Goal: Task Accomplishment & Management: Use online tool/utility

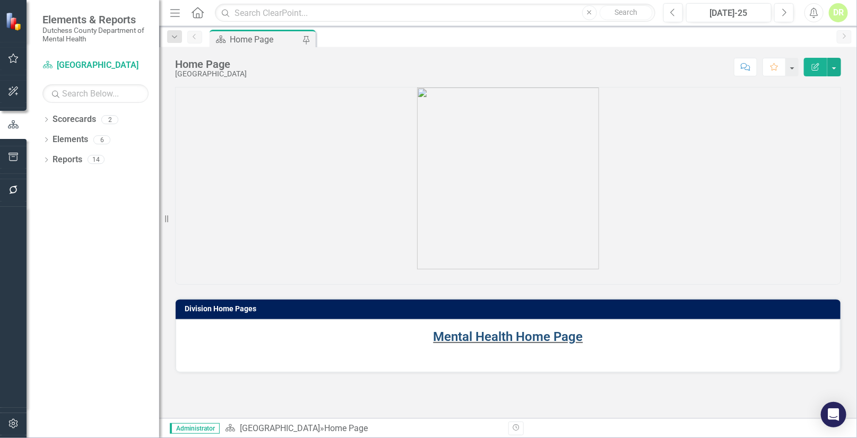
click at [485, 334] on link "Mental Health Home Page" at bounding box center [509, 337] width 150 height 15
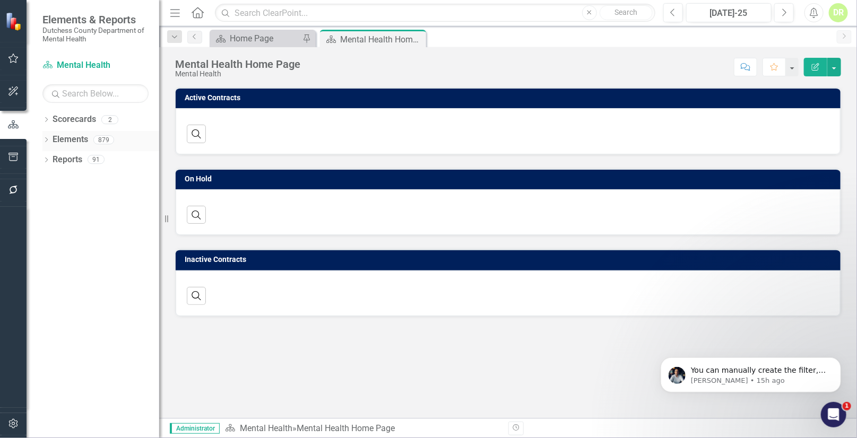
click at [77, 137] on link "Elements" at bounding box center [71, 140] width 36 height 12
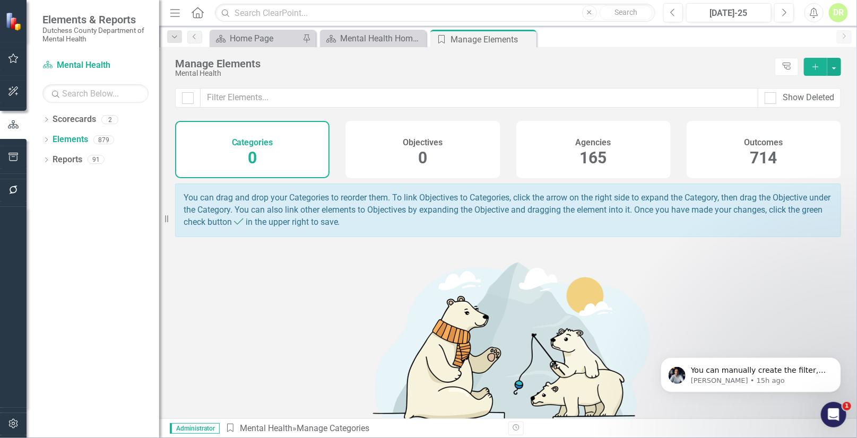
click at [600, 143] on h4 "Agencies" at bounding box center [594, 143] width 36 height 10
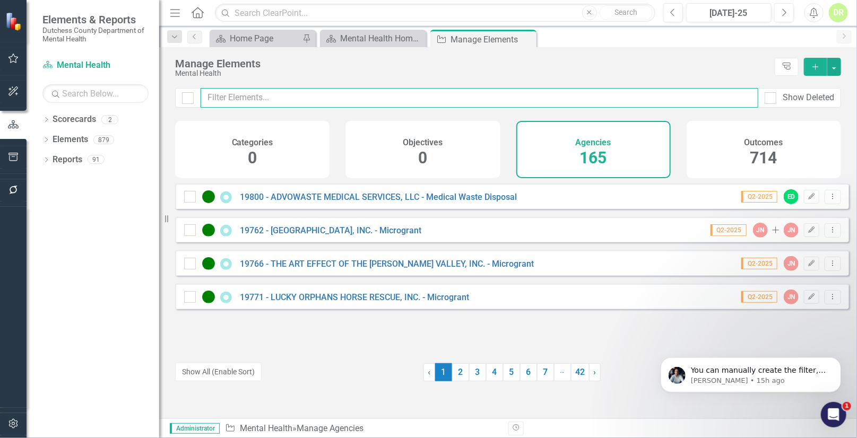
click at [274, 92] on input "text" at bounding box center [480, 98] width 558 height 20
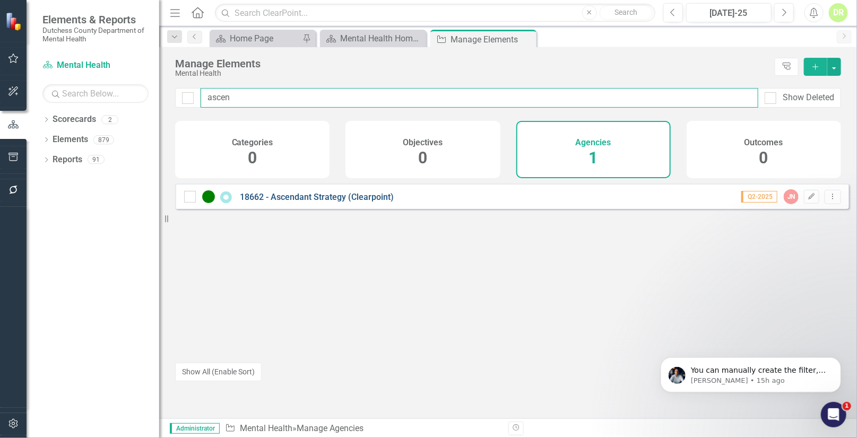
type input "ascen"
click at [341, 202] on link "18662 - Ascendant Strategy (Clearpoint)" at bounding box center [317, 197] width 154 height 10
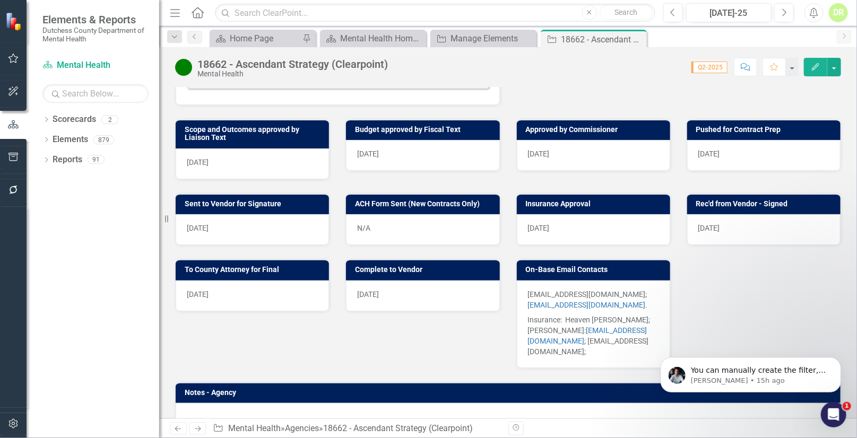
scroll to position [386, 0]
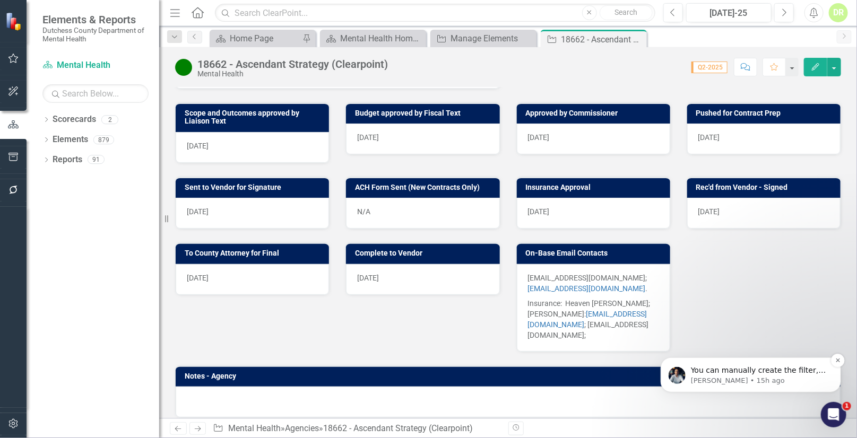
click at [738, 368] on p "You can manually create the filter, but let me know if we can get on a call so …" at bounding box center [758, 370] width 137 height 11
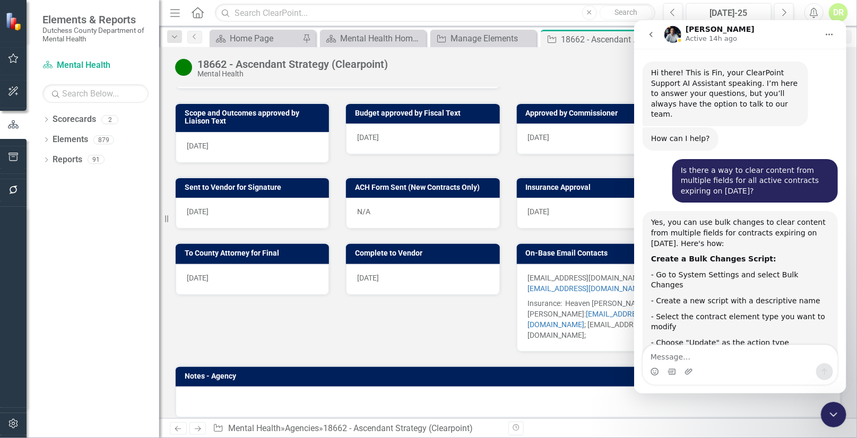
scroll to position [12, 0]
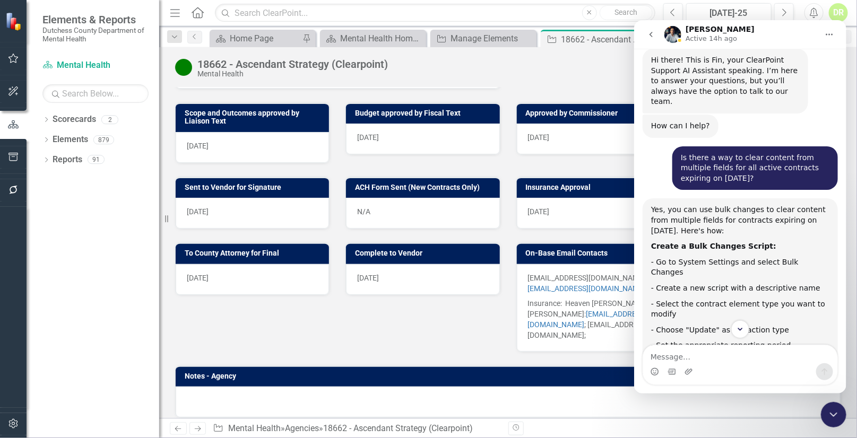
click at [675, 37] on img "Intercom messenger" at bounding box center [672, 33] width 17 height 17
click at [694, 33] on p "Active 14h ago" at bounding box center [710, 38] width 51 height 11
click at [649, 30] on icon "go back" at bounding box center [650, 34] width 8 height 8
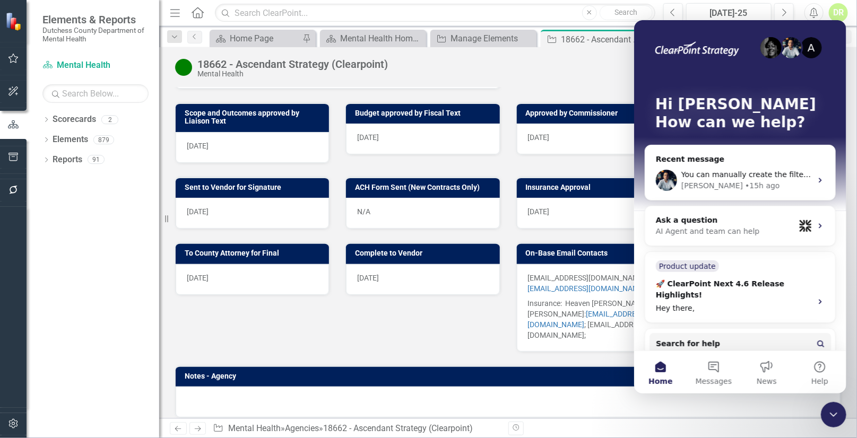
scroll to position [0, 0]
click at [818, 179] on icon "Intercom messenger" at bounding box center [819, 180] width 3 height 5
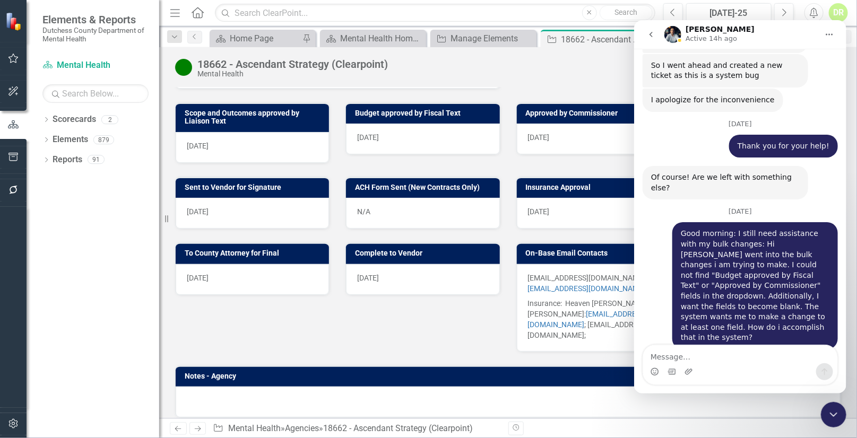
scroll to position [4865, 0]
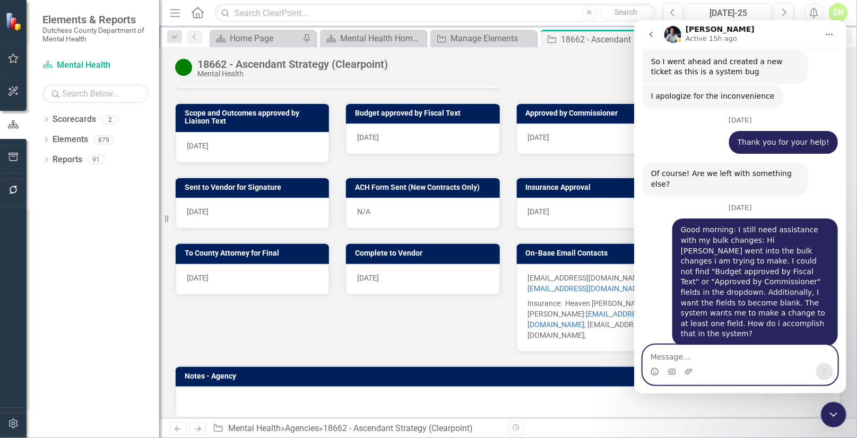
click at [660, 356] on textarea "Message…" at bounding box center [740, 354] width 194 height 18
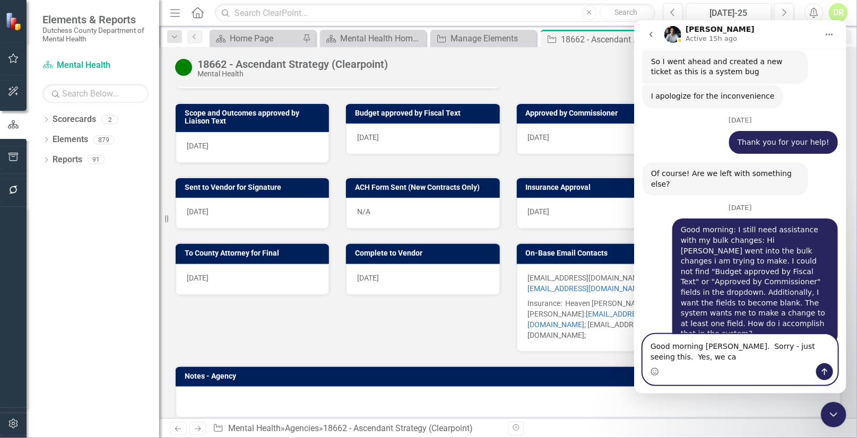
scroll to position [4876, 0]
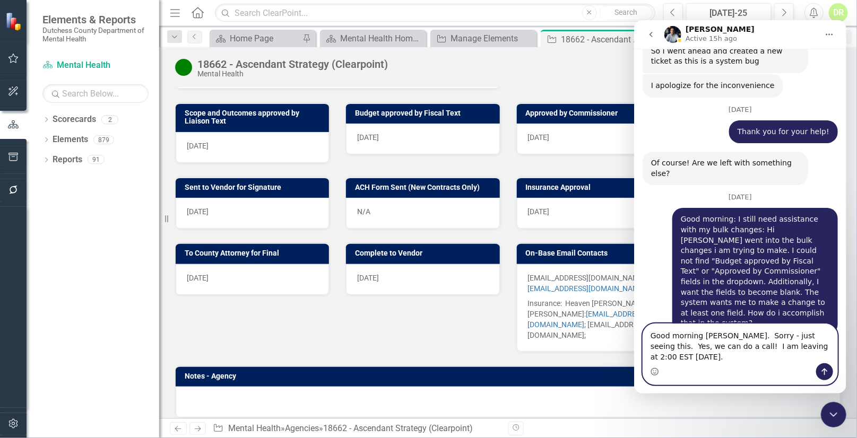
click at [803, 355] on textarea "Good morning [PERSON_NAME]. Sorry - just seeing this. Yes, we can do a call! I …" at bounding box center [740, 343] width 194 height 39
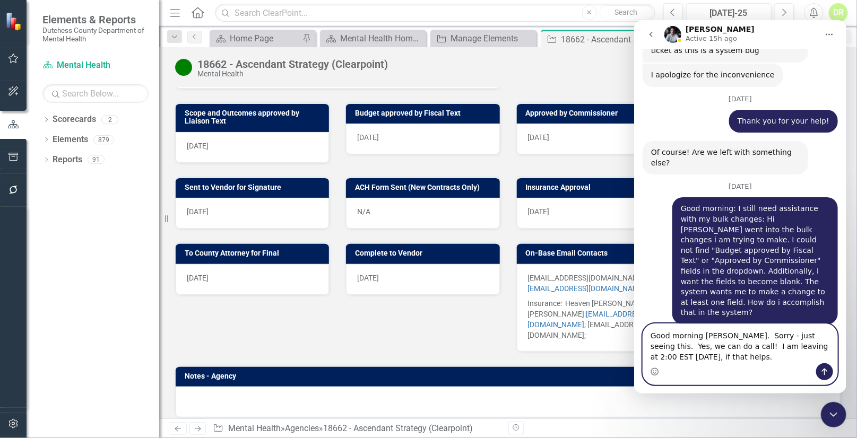
type textarea "Good morning [PERSON_NAME]. Sorry - just seeing this. Yes, we can do a call! I …"
click at [827, 372] on icon "Send a message…" at bounding box center [824, 371] width 8 height 8
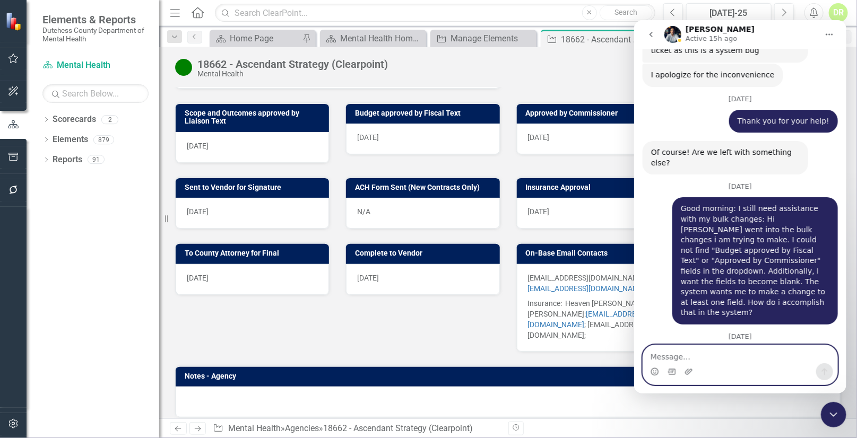
scroll to position [4932, 0]
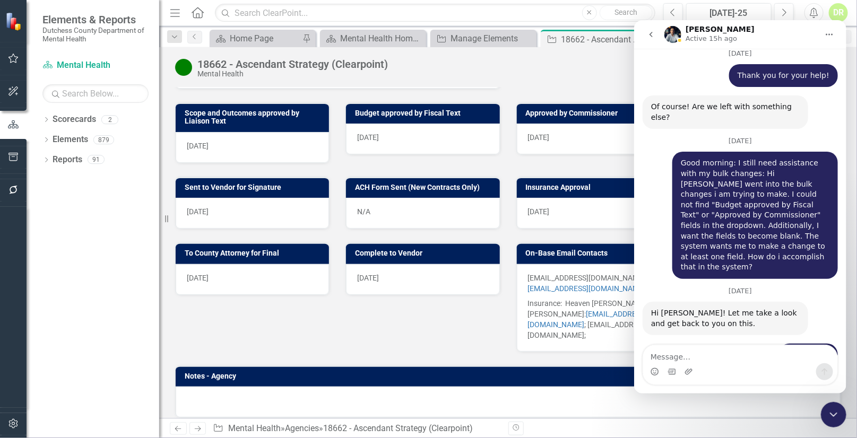
click at [251, 364] on div "Sent to Vendor for Signature [DATE] ACH Form Sent (New Contracts Only) N/A Insu…" at bounding box center [508, 323] width 682 height 321
click at [644, 343] on div "Thank you! [PERSON_NAME] • 18h ago" at bounding box center [739, 359] width 195 height 32
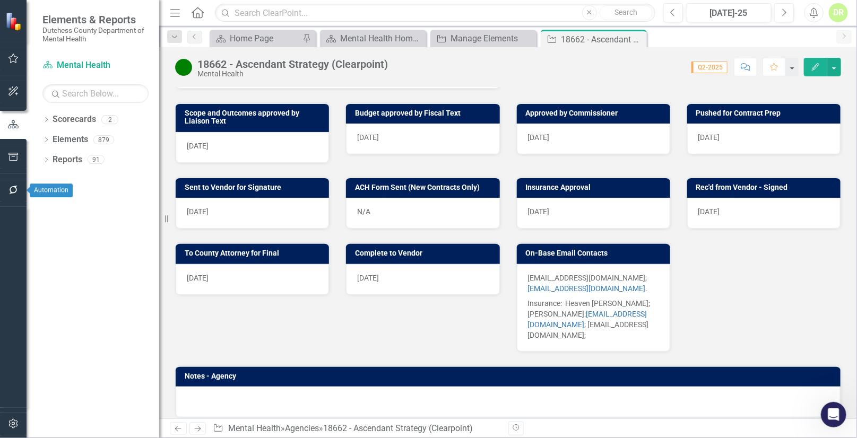
click at [14, 189] on icon "button" at bounding box center [13, 190] width 11 height 8
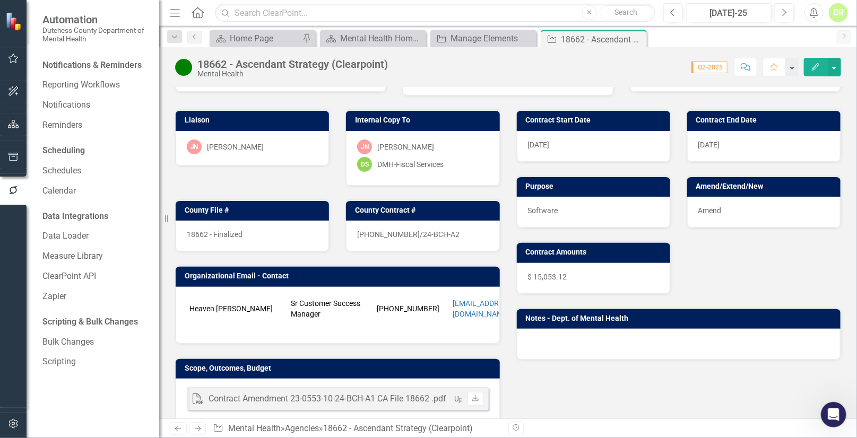
scroll to position [0, 0]
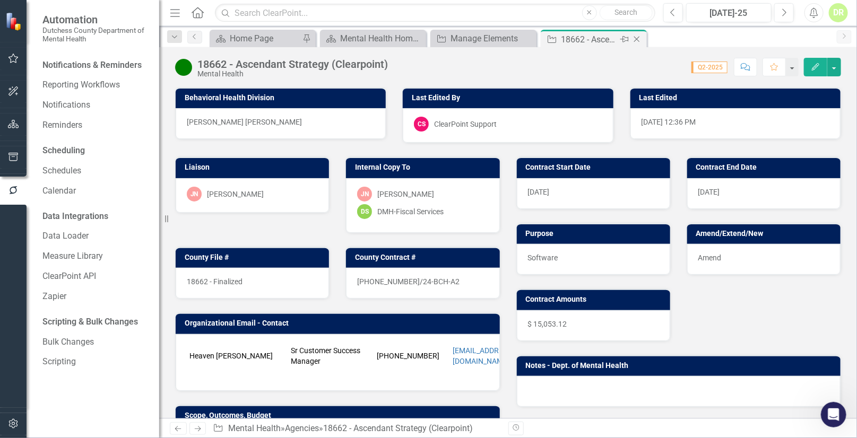
click at [637, 36] on icon "Close" at bounding box center [637, 39] width 11 height 8
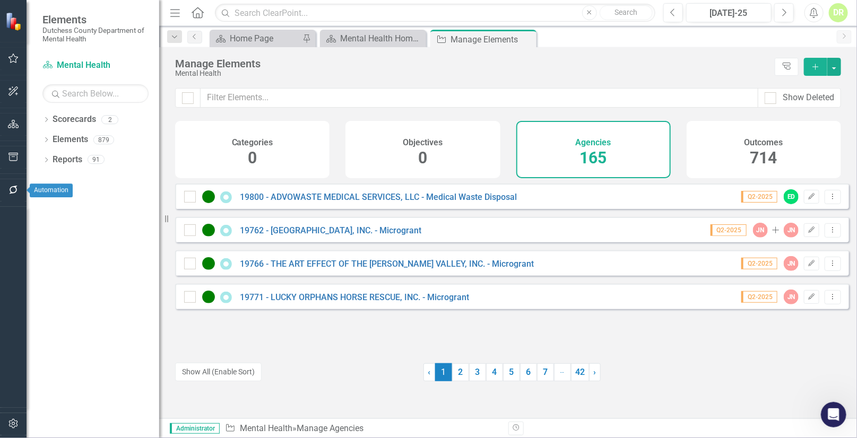
click at [10, 188] on icon "button" at bounding box center [13, 190] width 8 height 8
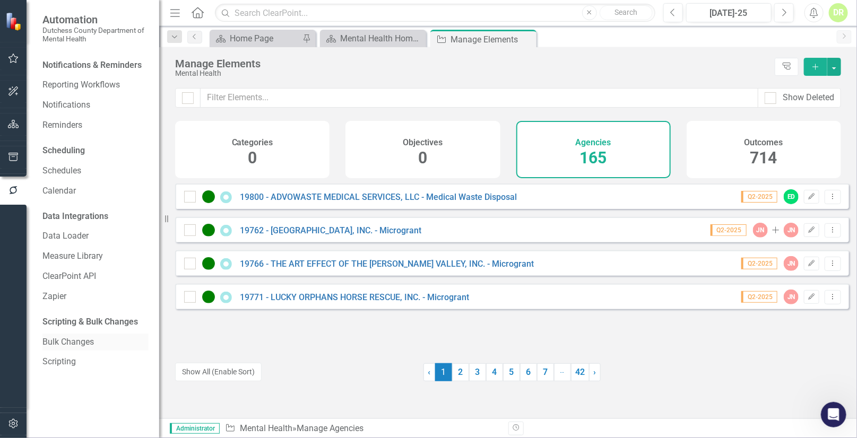
click at [68, 343] on link "Bulk Changes" at bounding box center [95, 342] width 106 height 12
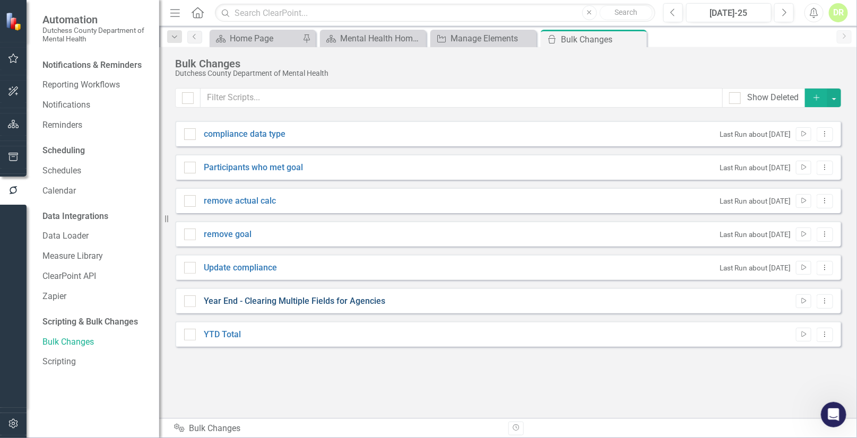
click at [283, 299] on link "Year End - Clearing Multiple Fields for Agencies" at bounding box center [295, 302] width 182 height 12
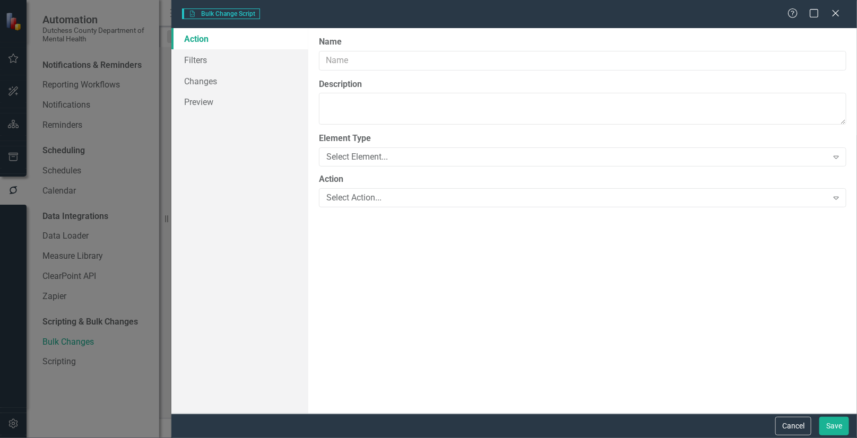
type input "Year End - Clearing Multiple Fields for Agencies"
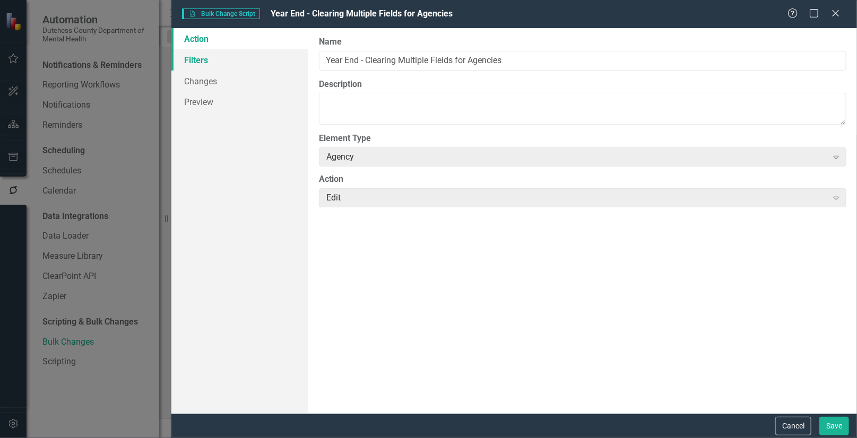
click at [188, 56] on link "Filters" at bounding box center [239, 59] width 137 height 21
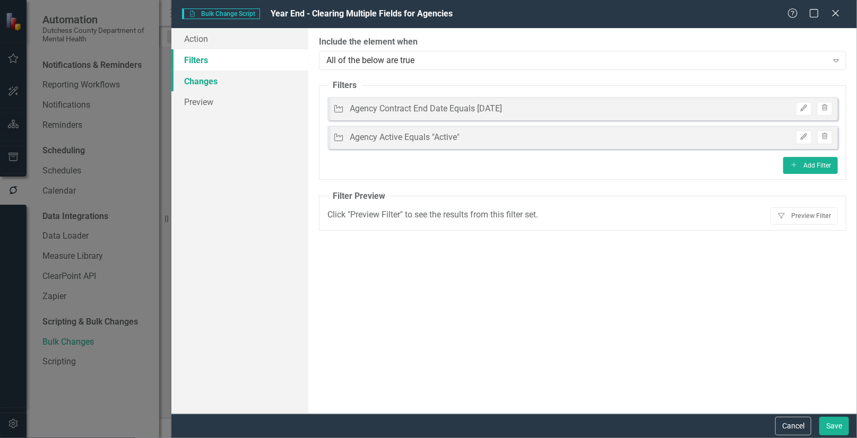
click at [200, 84] on link "Changes" at bounding box center [239, 81] width 137 height 21
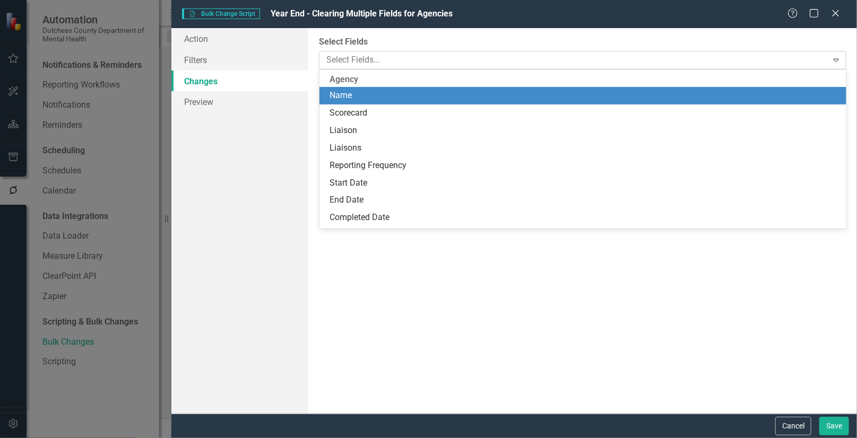
click at [370, 58] on div at bounding box center [574, 60] width 505 height 14
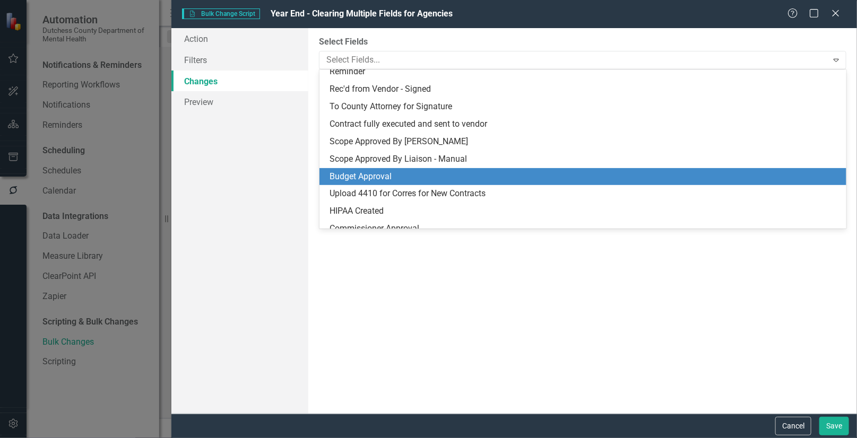
scroll to position [723, 0]
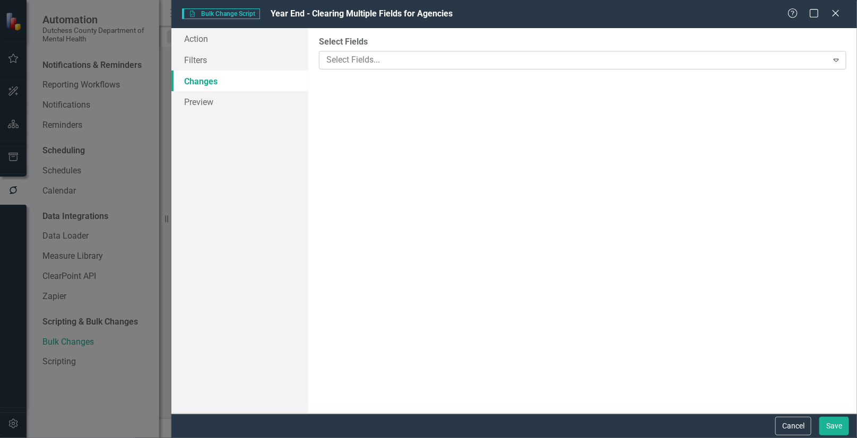
click at [350, 59] on div at bounding box center [574, 60] width 505 height 14
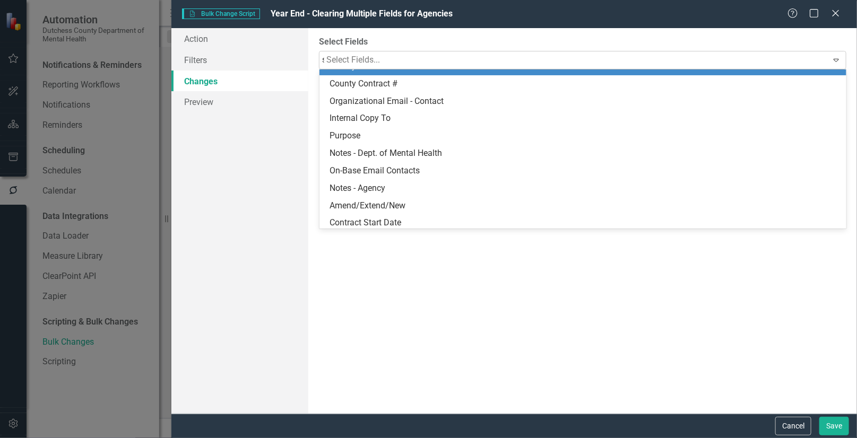
scroll to position [0, 0]
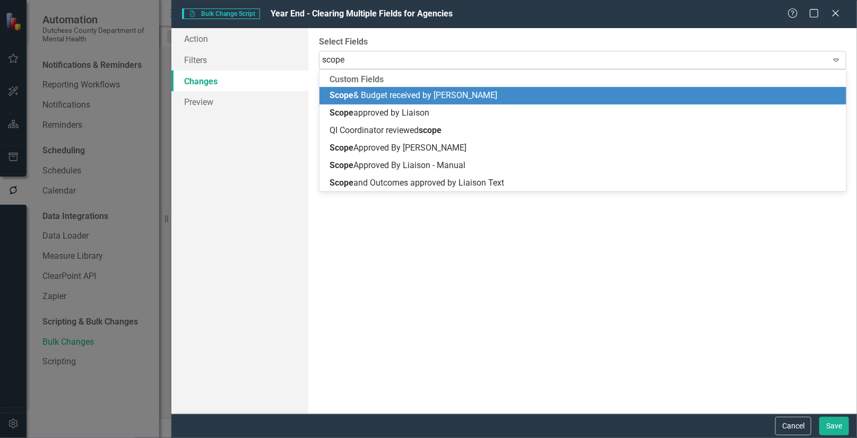
type input "scope"
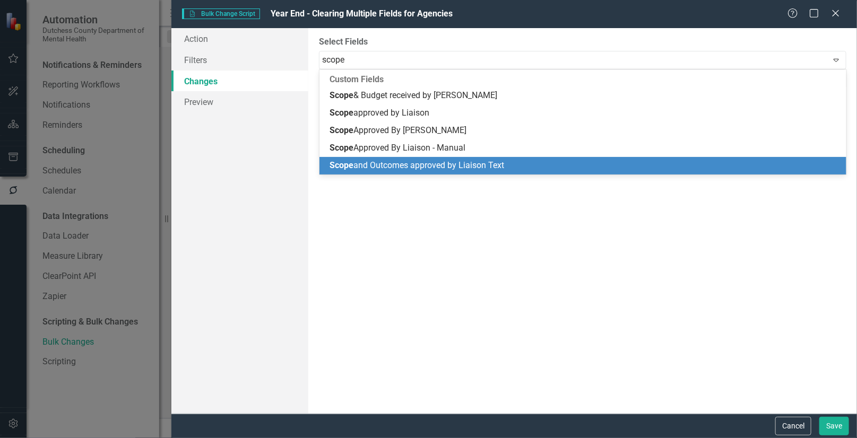
click at [439, 165] on span "Scope and Outcomes approved by Liaison Text" at bounding box center [417, 165] width 175 height 10
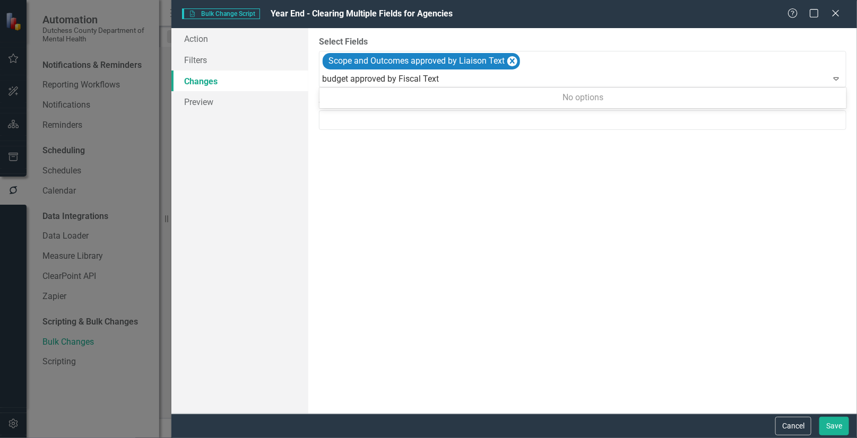
type input "budget approved by Fiscal Text"
click at [819, 417] on button "Save" at bounding box center [834, 426] width 30 height 19
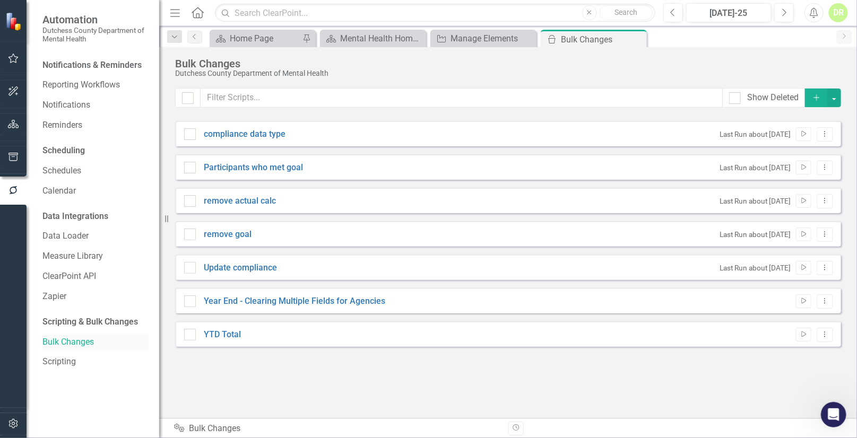
click at [74, 340] on link "Bulk Changes" at bounding box center [95, 342] width 106 height 12
click at [275, 307] on link "Year End - Clearing Multiple Fields for Agencies" at bounding box center [295, 302] width 182 height 12
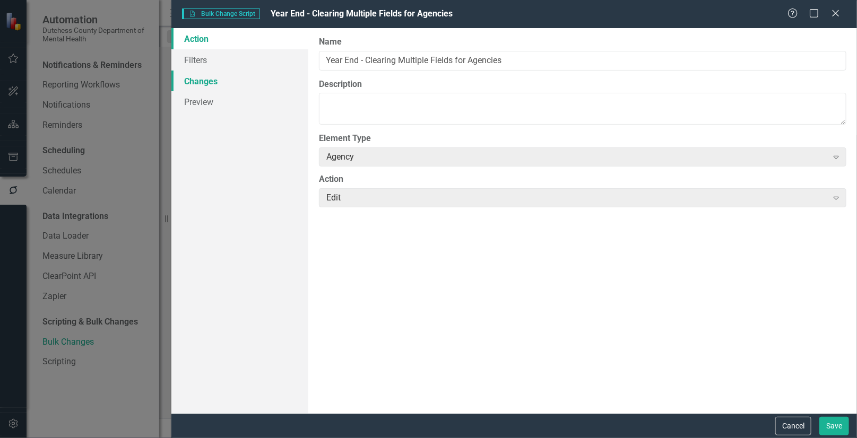
drag, startPoint x: 209, startPoint y: 79, endPoint x: 254, endPoint y: 98, distance: 49.3
click at [209, 79] on link "Changes" at bounding box center [239, 81] width 137 height 21
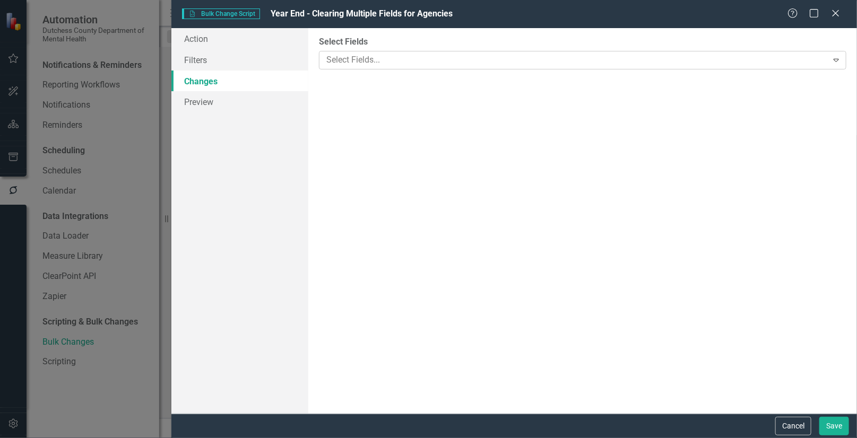
click at [394, 57] on div at bounding box center [574, 60] width 505 height 14
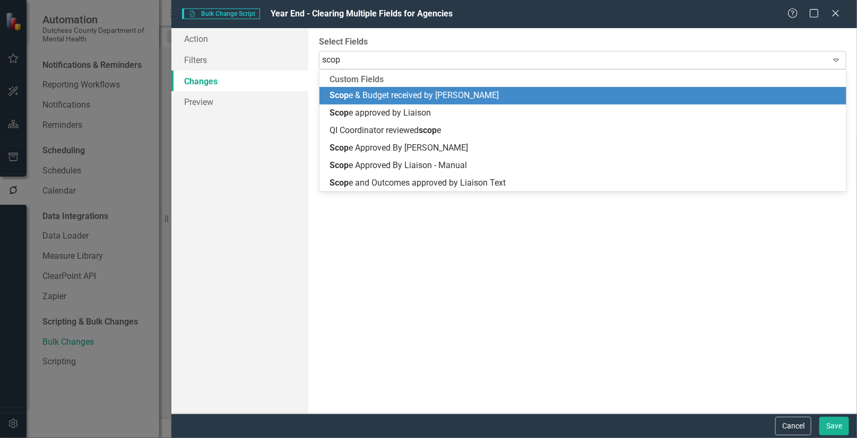
type input "scope"
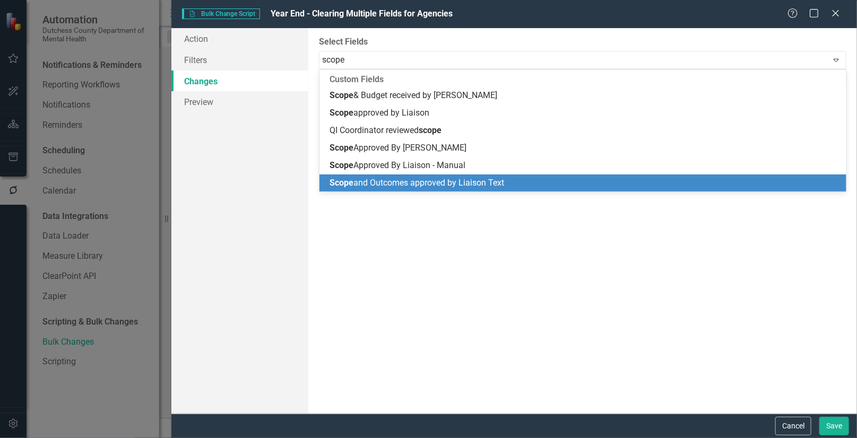
click at [443, 179] on span "Scope and Outcomes approved by Liaison Text" at bounding box center [417, 183] width 175 height 10
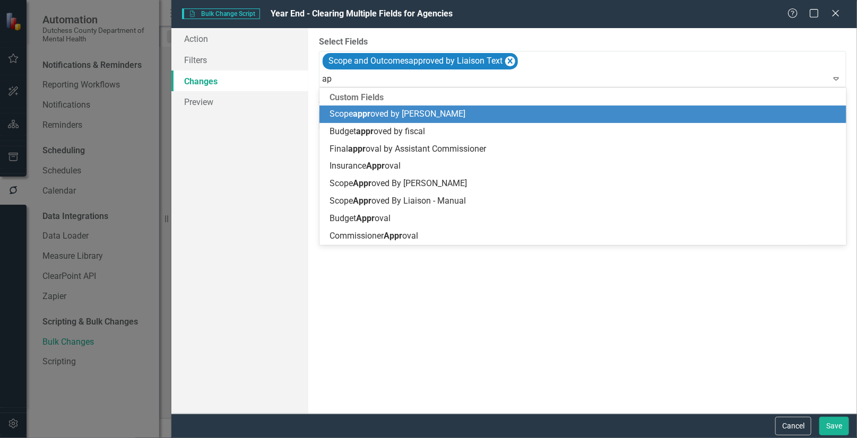
type input "a"
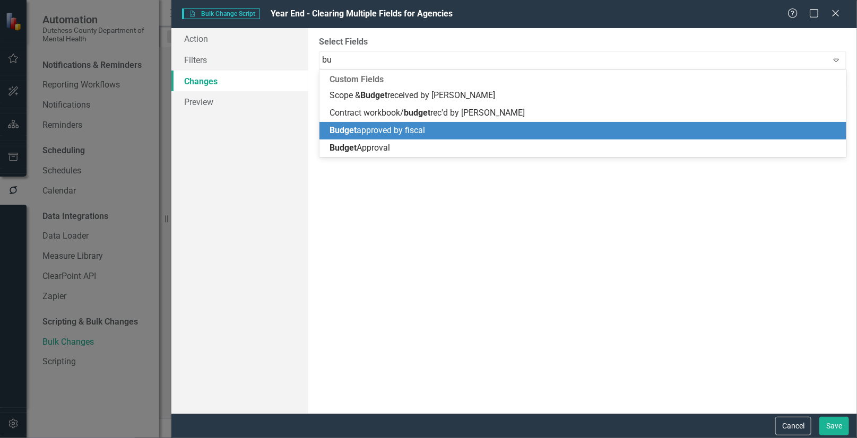
type input "b"
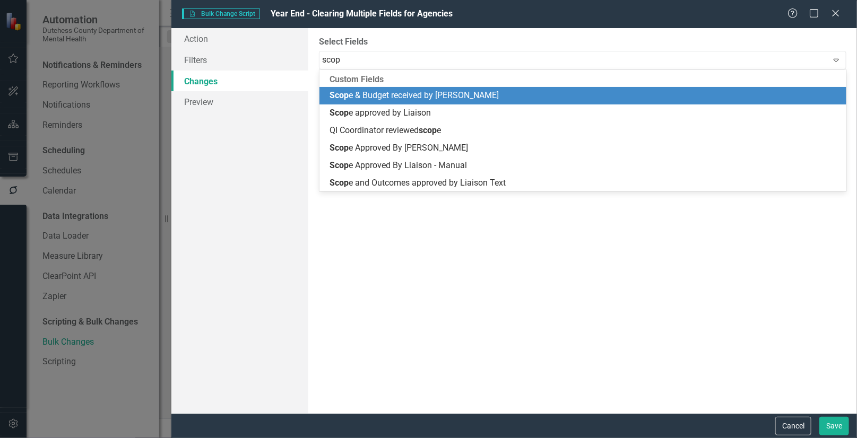
type input "scope"
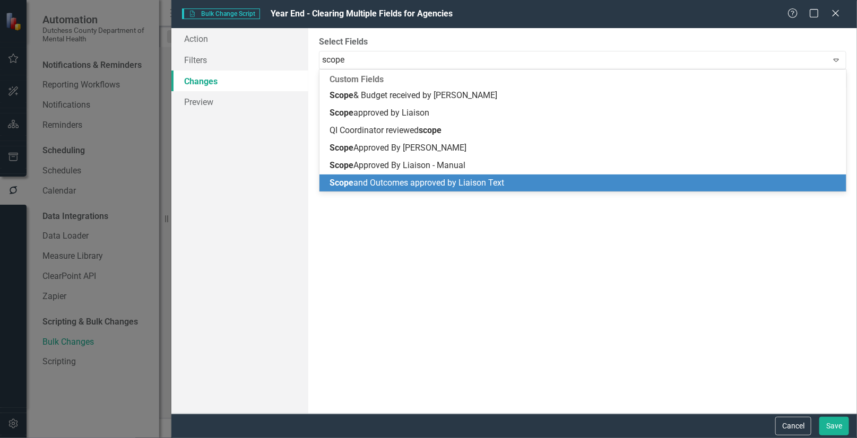
click at [463, 183] on span "Scope and Outcomes approved by Liaison Text" at bounding box center [417, 183] width 175 height 10
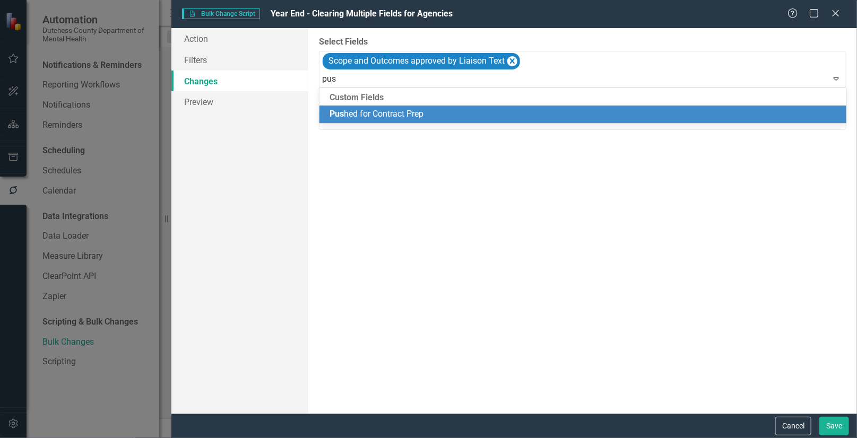
type input "push"
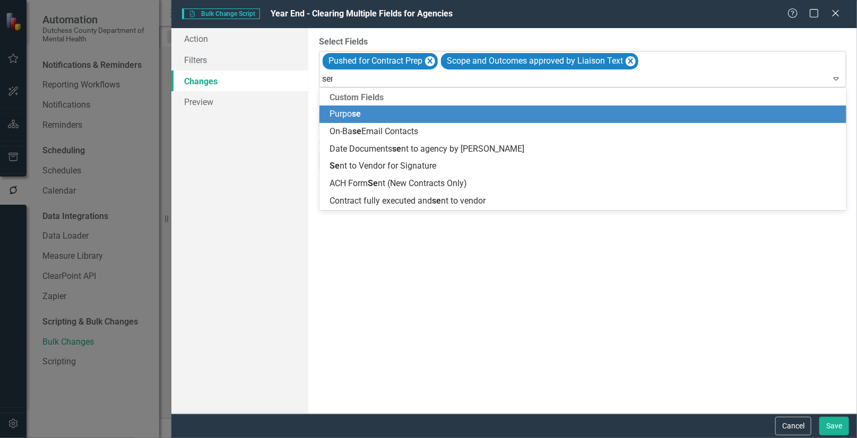
type input "sent"
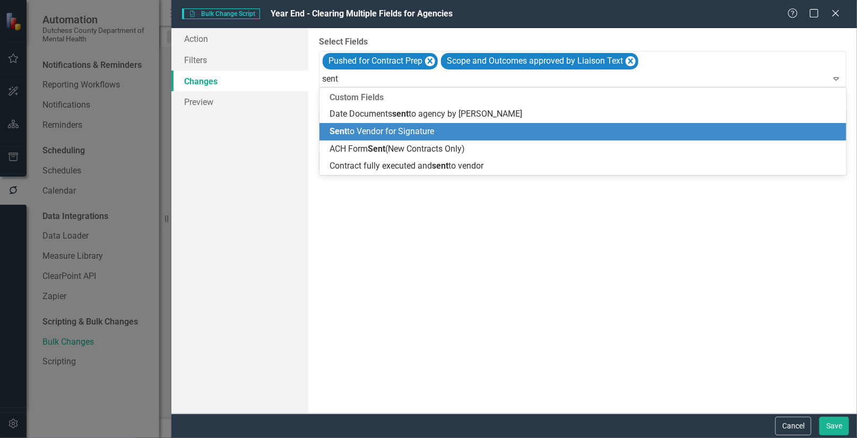
click at [406, 132] on span "Sent to Vendor for Signature" at bounding box center [382, 131] width 105 height 10
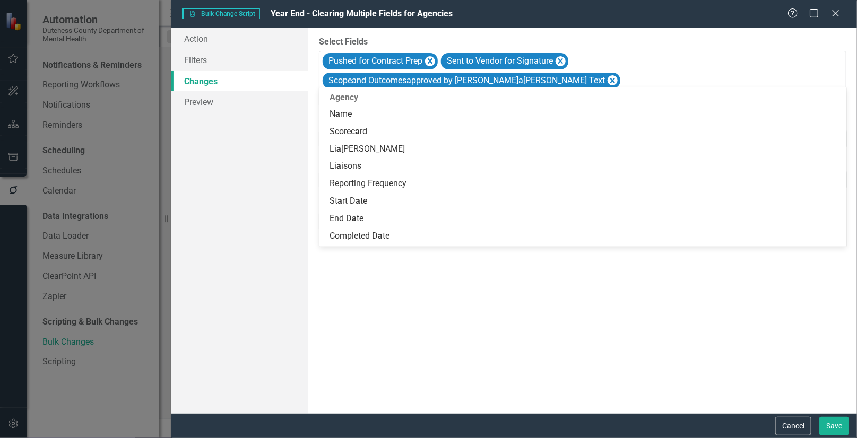
type input "ach"
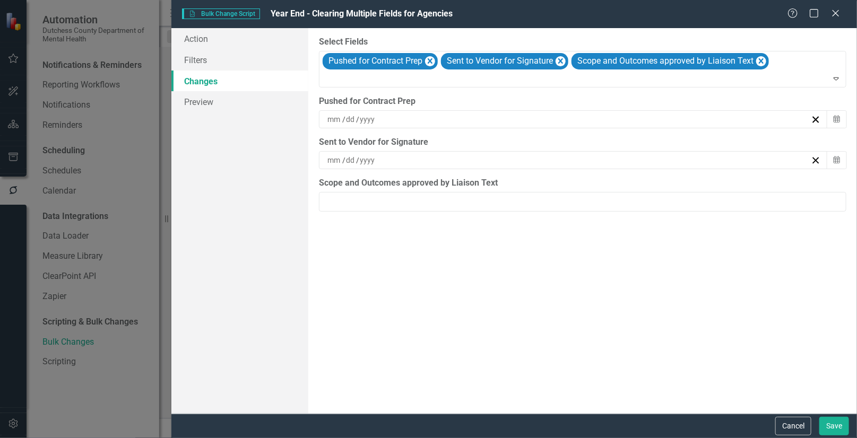
drag, startPoint x: 357, startPoint y: 78, endPoint x: 315, endPoint y: 83, distance: 42.2
click at [315, 83] on div "You can now select the fields you would like to change. Select the fields from …" at bounding box center [582, 221] width 549 height 386
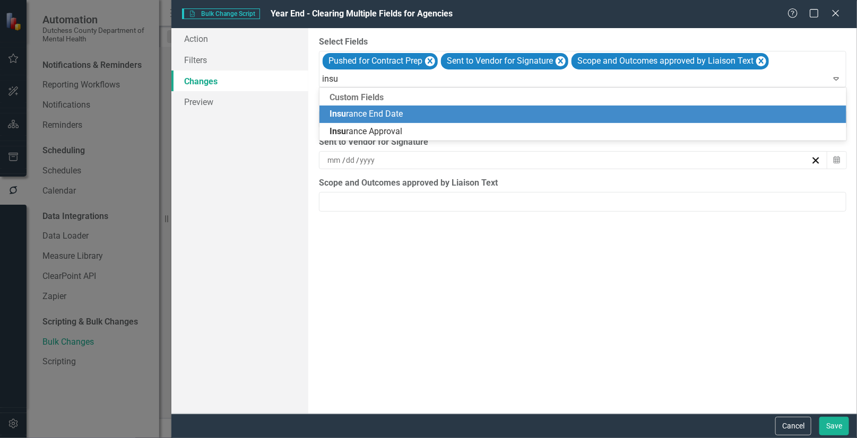
type input "insur"
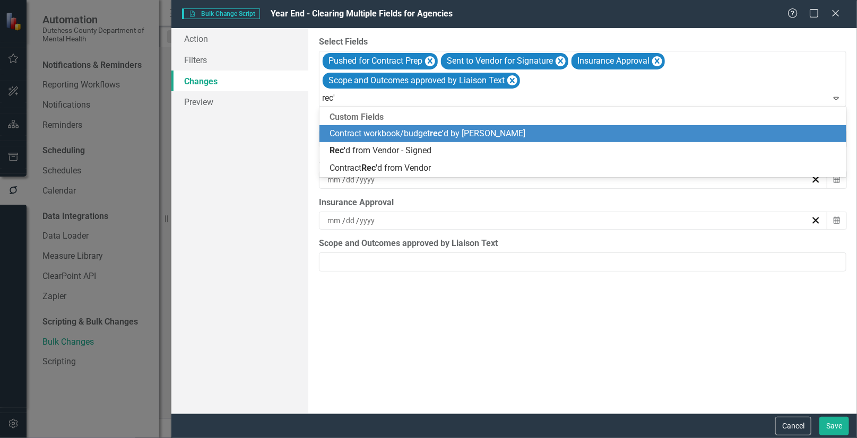
type input "rec'd"
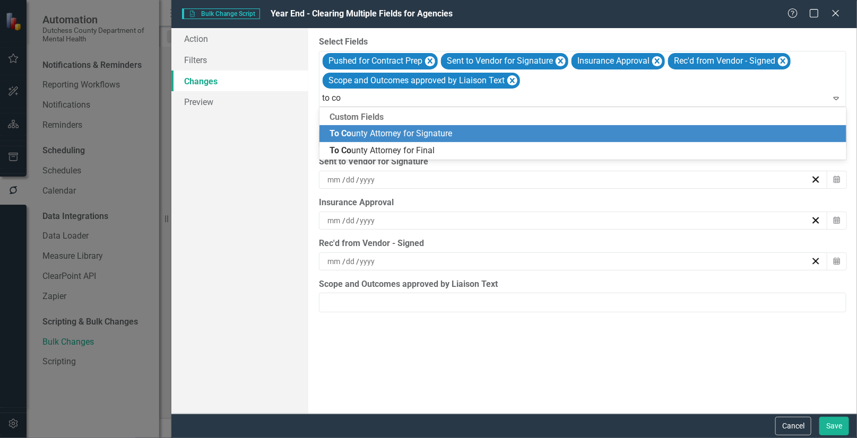
type input "to cou"
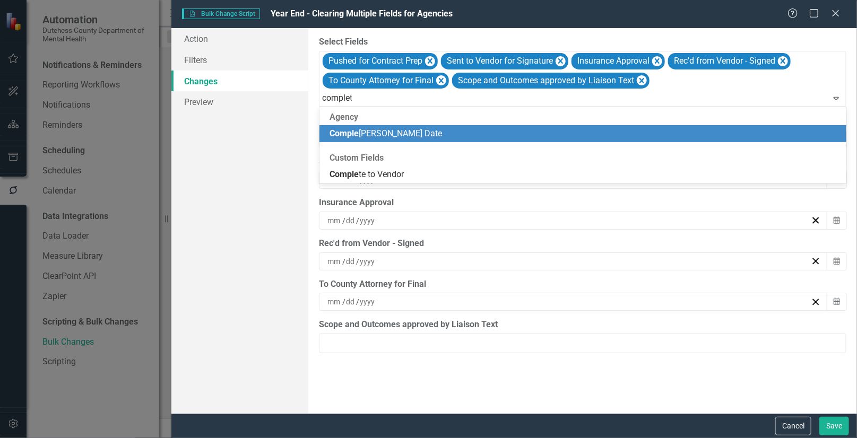
type input "complete"
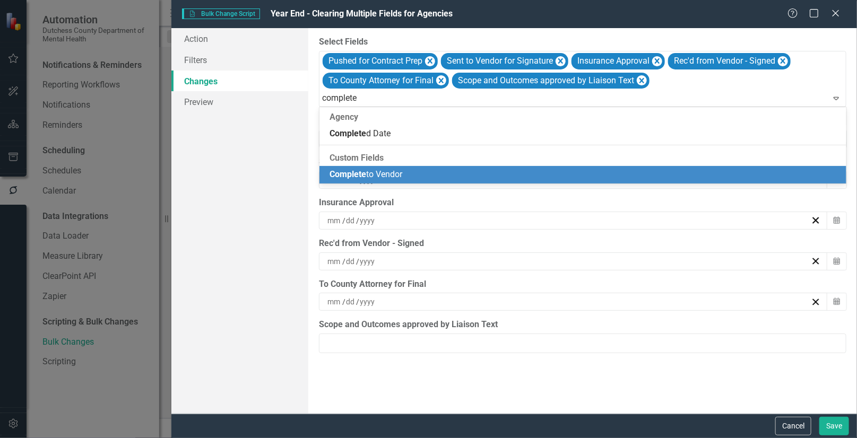
click at [372, 176] on span "Complete to Vendor" at bounding box center [366, 174] width 73 height 10
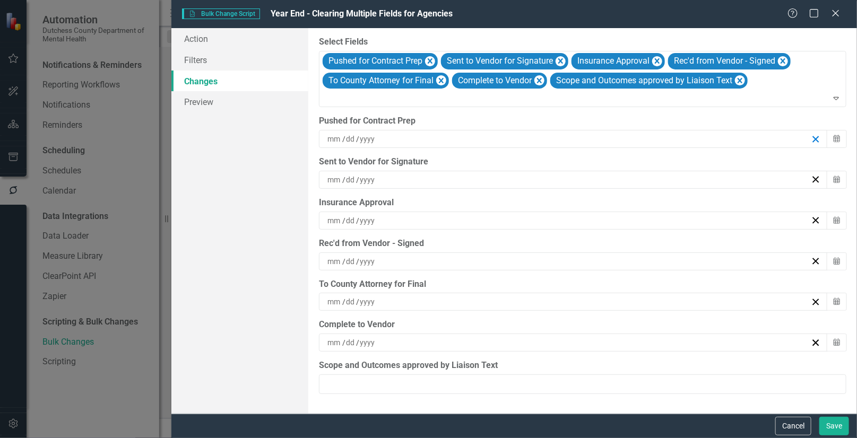
click at [814, 137] on icon "button" at bounding box center [816, 139] width 10 height 10
click at [816, 180] on icon "button" at bounding box center [816, 180] width 10 height 10
click at [813, 217] on icon "button" at bounding box center [816, 220] width 10 height 10
click at [814, 257] on icon "button" at bounding box center [816, 261] width 10 height 10
click at [813, 299] on line "button" at bounding box center [816, 302] width 6 height 6
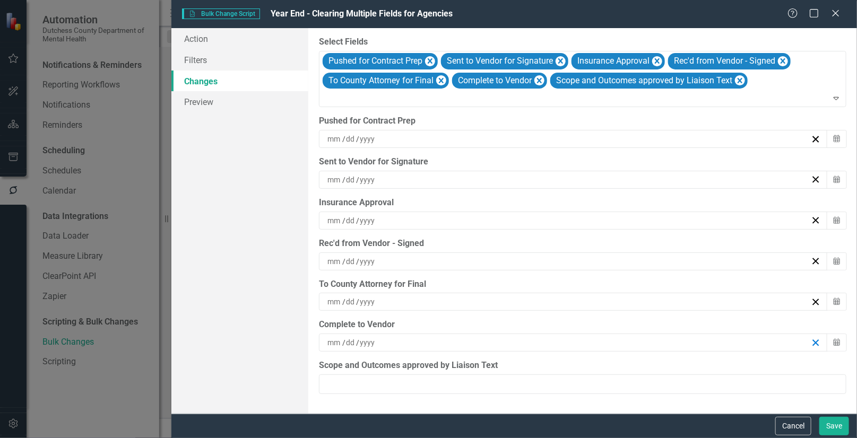
click at [817, 340] on line "button" at bounding box center [816, 343] width 6 height 6
click at [433, 393] on input "Scope and Outcomes approved by Liaison Text" at bounding box center [583, 385] width 528 height 20
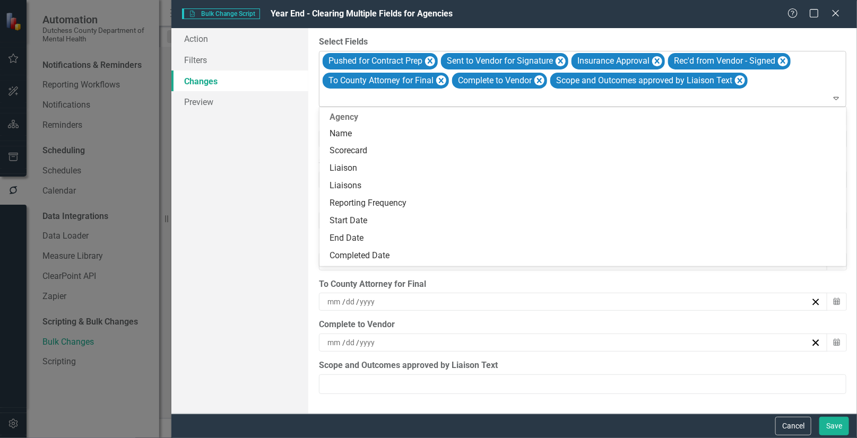
click at [835, 100] on icon "Expand" at bounding box center [836, 98] width 11 height 8
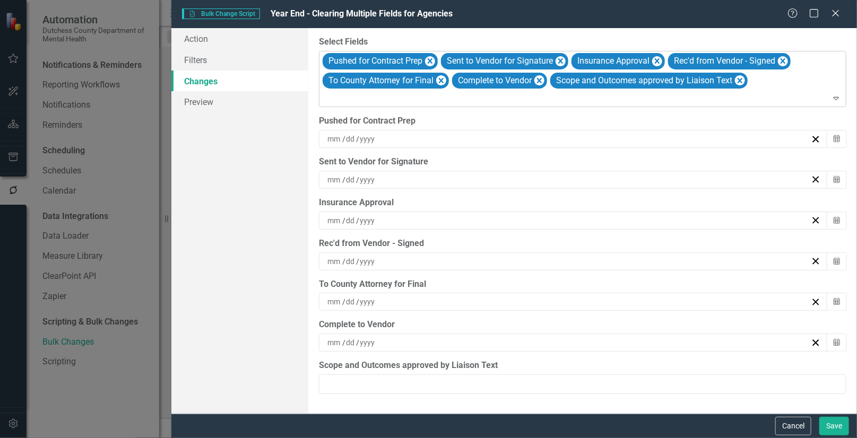
click at [837, 98] on icon "Expand" at bounding box center [836, 98] width 11 height 8
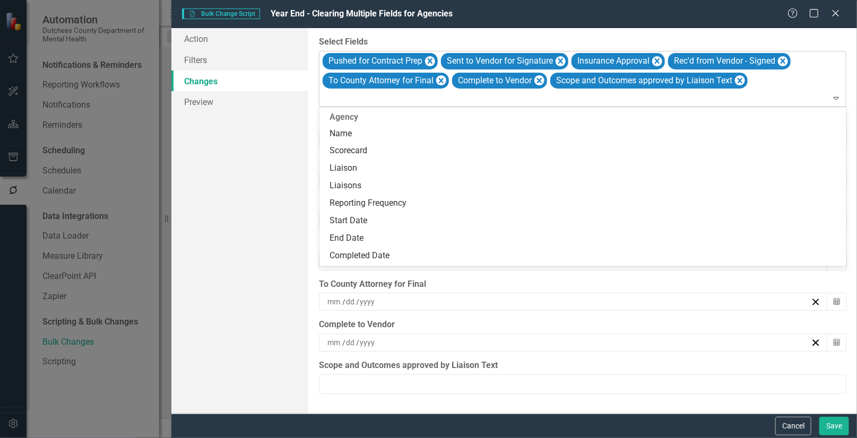
click at [837, 98] on icon "Expand" at bounding box center [836, 98] width 11 height 8
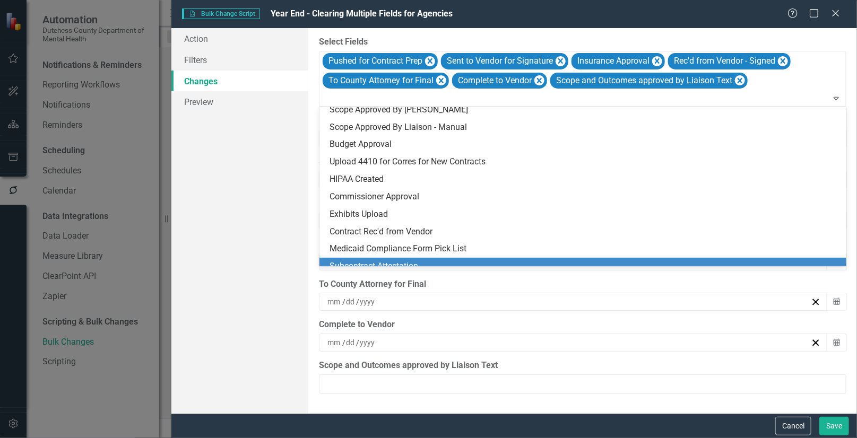
scroll to position [719, 0]
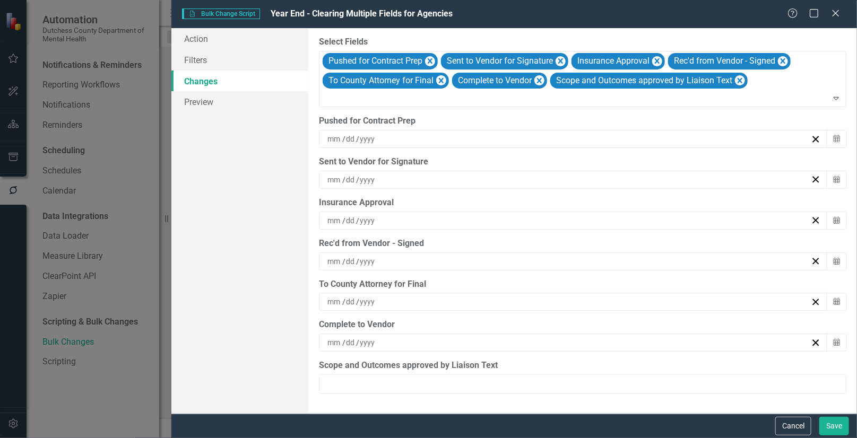
click at [569, 327] on div "Complete to Vendor" at bounding box center [583, 325] width 528 height 12
click at [524, 339] on div "/ /" at bounding box center [568, 343] width 485 height 11
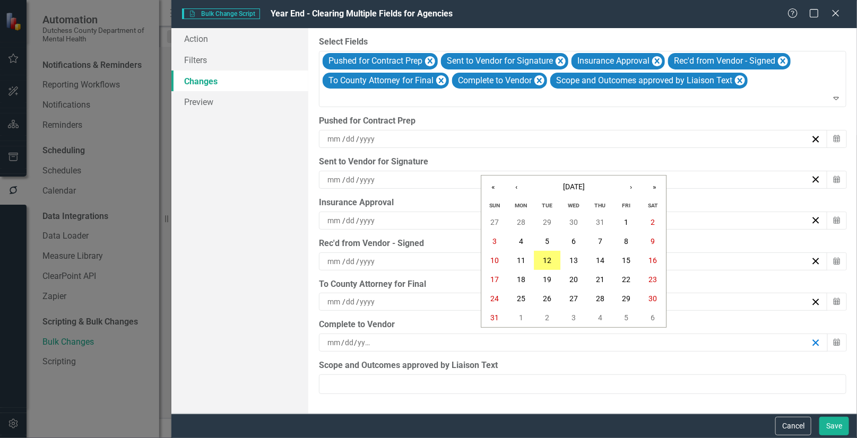
click at [812, 340] on icon "button" at bounding box center [816, 343] width 10 height 10
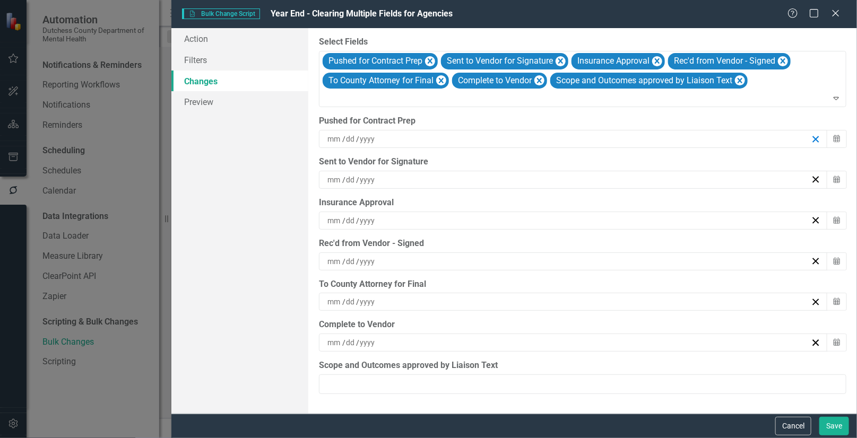
drag, startPoint x: 814, startPoint y: 138, endPoint x: 807, endPoint y: 141, distance: 7.6
click at [813, 139] on icon "button" at bounding box center [816, 139] width 10 height 10
drag, startPoint x: 815, startPoint y: 179, endPoint x: 808, endPoint y: 176, distance: 8.1
click at [808, 176] on div "/ /" at bounding box center [573, 180] width 495 height 11
click at [204, 106] on link "Preview" at bounding box center [239, 101] width 137 height 21
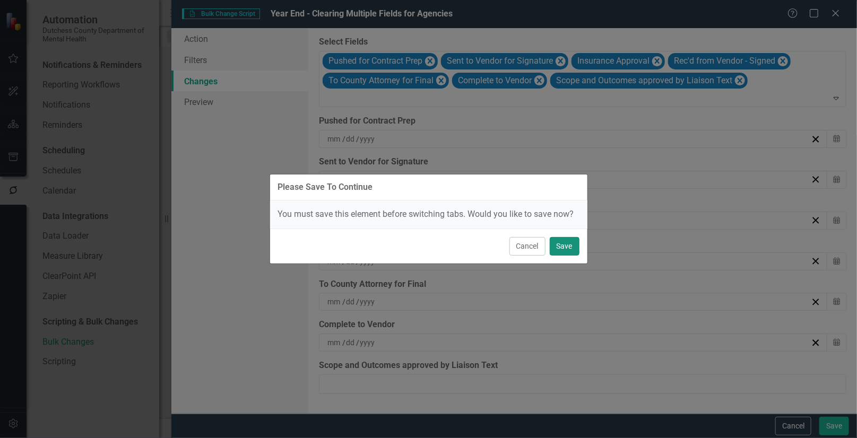
click at [565, 244] on button "Save" at bounding box center [565, 246] width 30 height 19
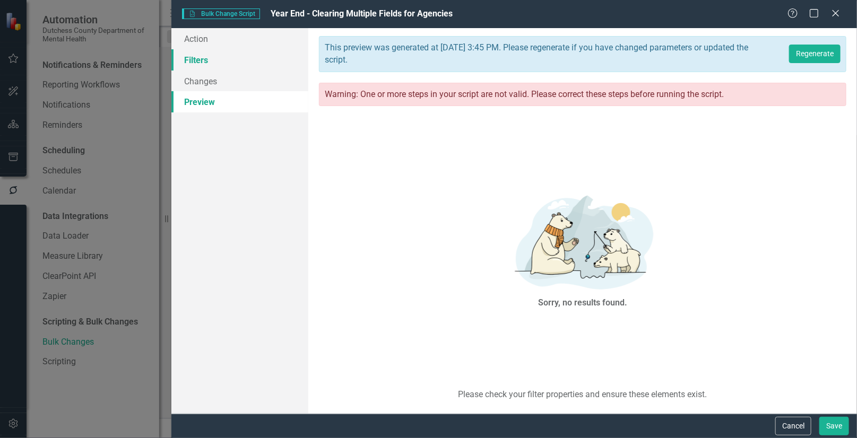
click at [207, 57] on link "Filters" at bounding box center [239, 59] width 137 height 21
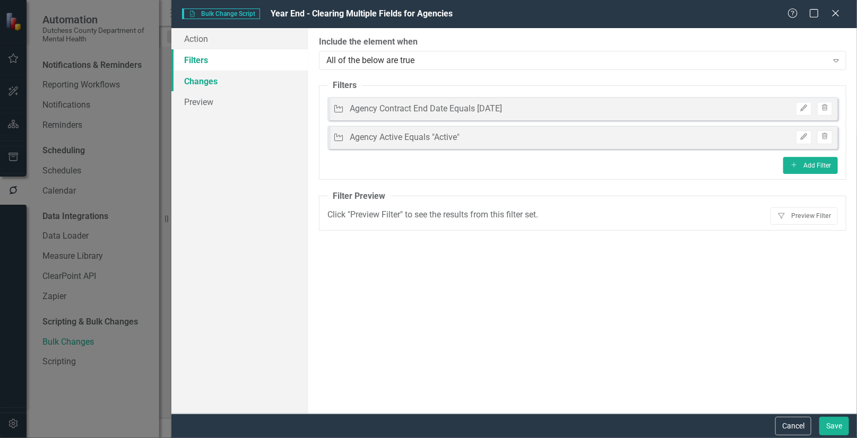
click at [206, 81] on link "Changes" at bounding box center [239, 81] width 137 height 21
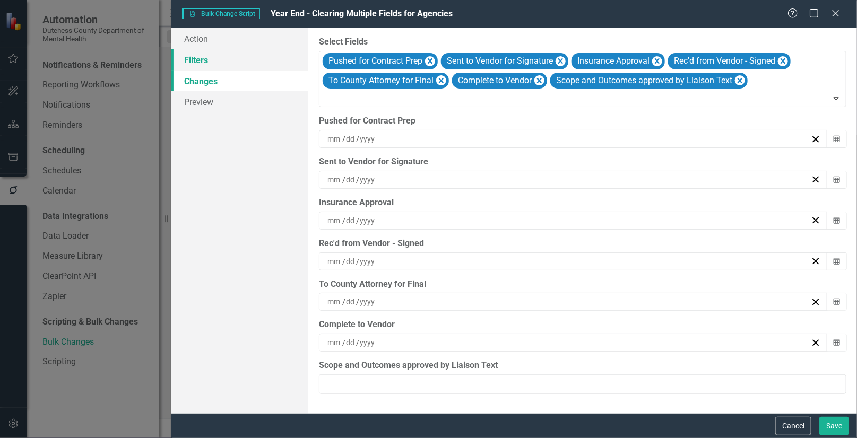
click at [198, 62] on link "Filters" at bounding box center [239, 59] width 137 height 21
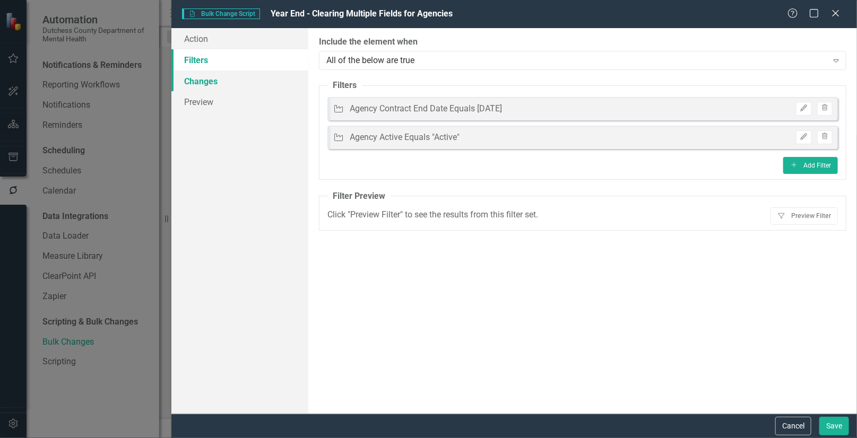
click at [189, 77] on link "Changes" at bounding box center [239, 81] width 137 height 21
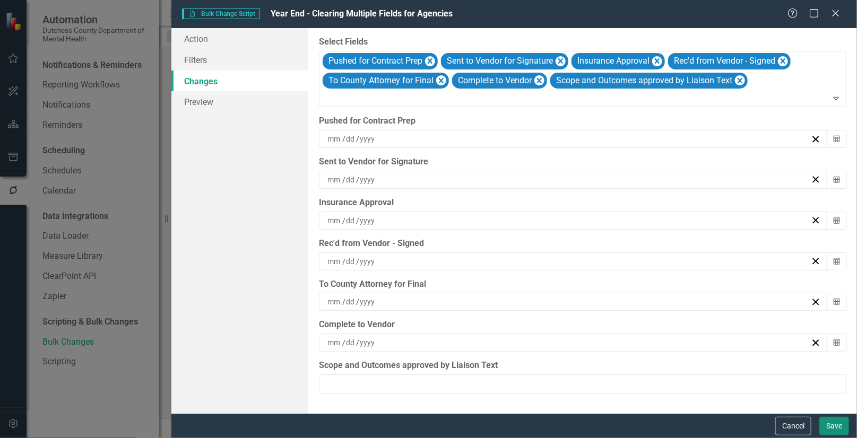
click at [836, 421] on button "Save" at bounding box center [834, 426] width 30 height 19
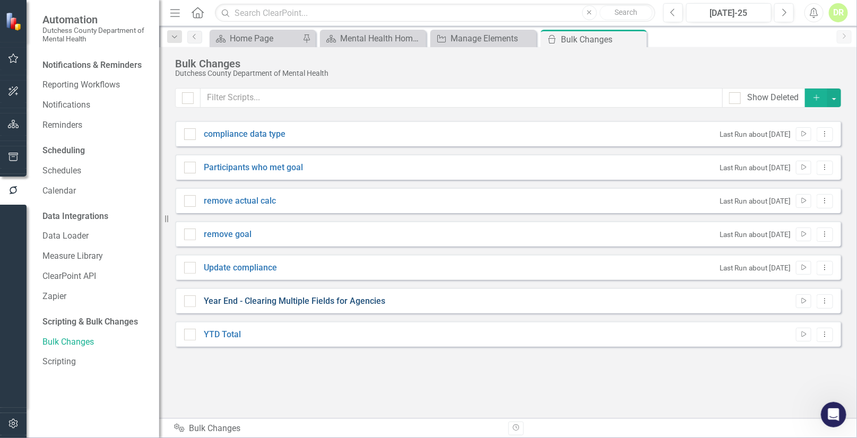
click at [264, 299] on link "Year End - Clearing Multiple Fields for Agencies" at bounding box center [295, 302] width 182 height 12
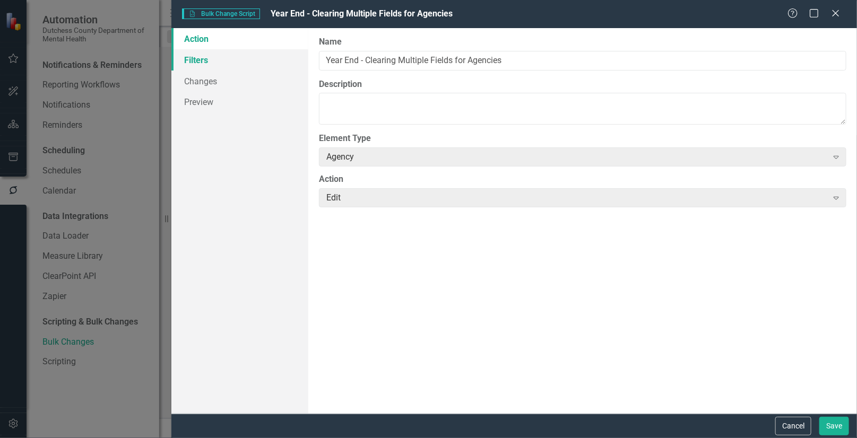
click at [196, 55] on link "Filters" at bounding box center [239, 59] width 137 height 21
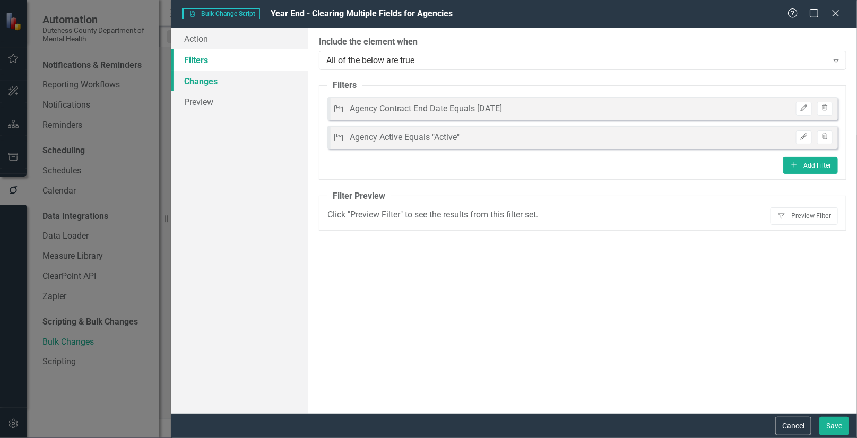
click at [200, 80] on link "Changes" at bounding box center [239, 81] width 137 height 21
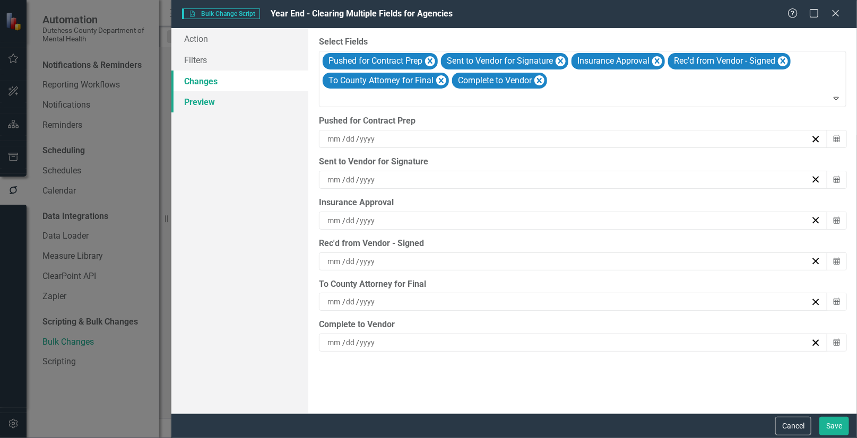
click at [191, 103] on link "Preview" at bounding box center [239, 101] width 137 height 21
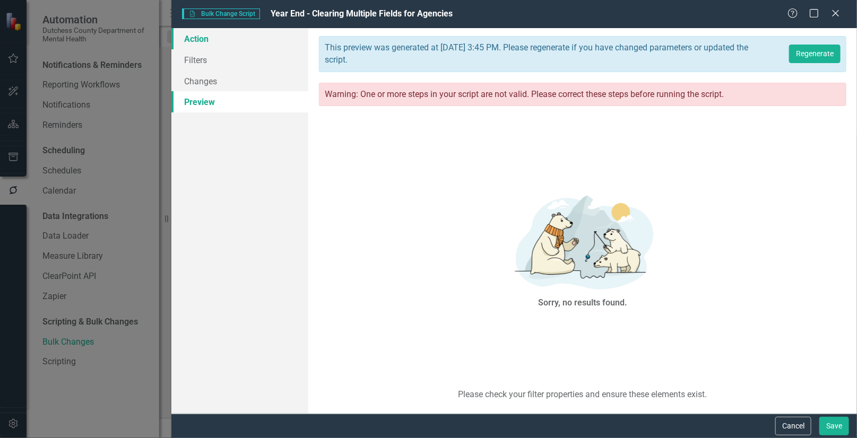
click at [195, 34] on link "Action" at bounding box center [239, 38] width 137 height 21
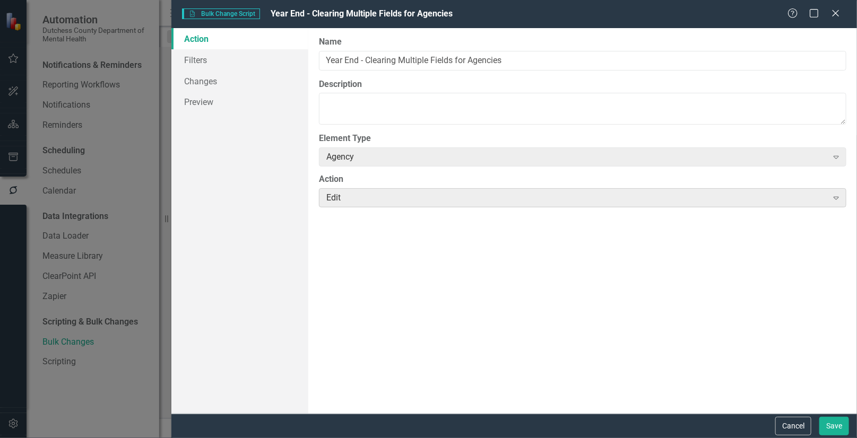
click at [797, 202] on div "Edit" at bounding box center [576, 198] width 501 height 12
click at [187, 62] on link "Filters" at bounding box center [239, 59] width 137 height 21
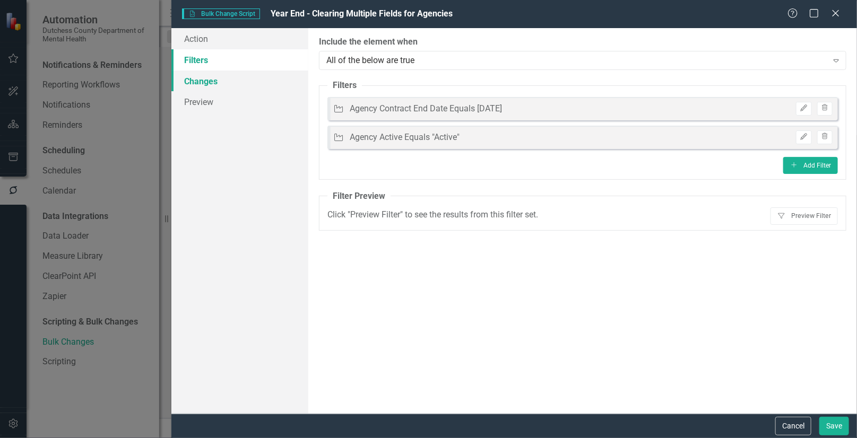
click at [207, 80] on link "Changes" at bounding box center [239, 81] width 137 height 21
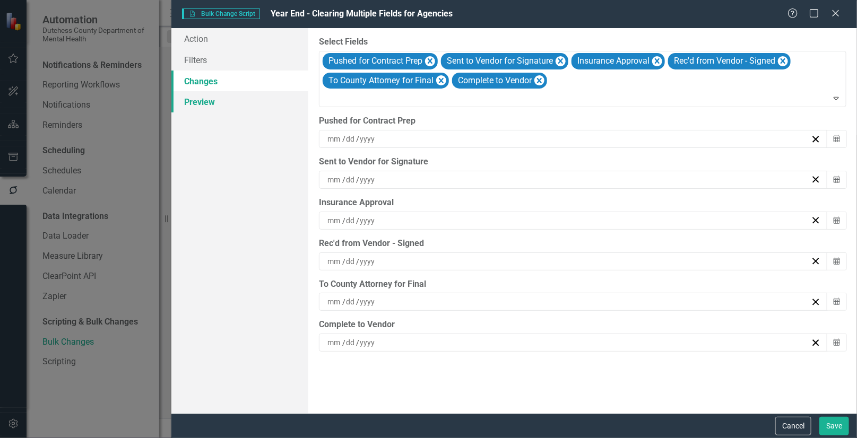
click at [188, 101] on link "Preview" at bounding box center [239, 101] width 137 height 21
